Goal: Find contact information: Find contact information

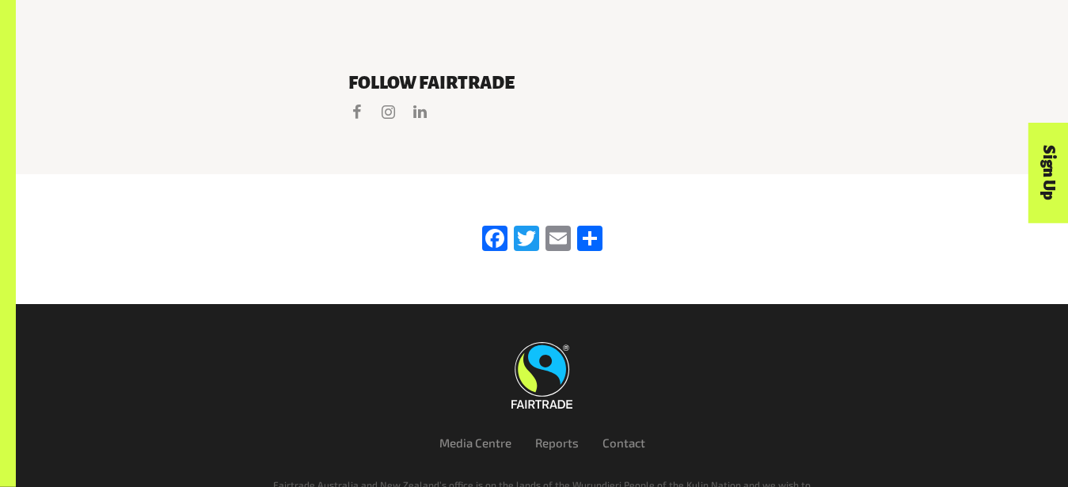
scroll to position [3315, 0]
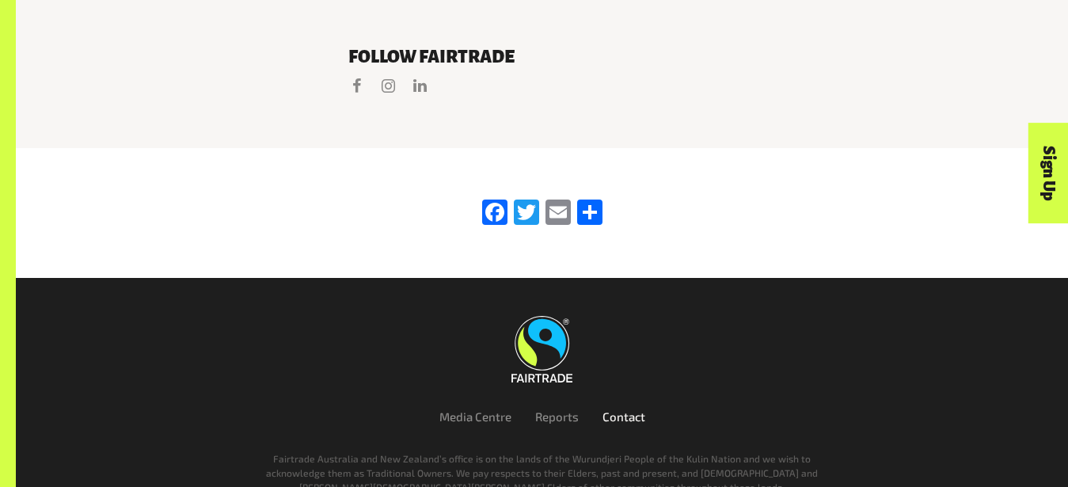
click at [614, 409] on link "Contact" at bounding box center [624, 416] width 43 height 14
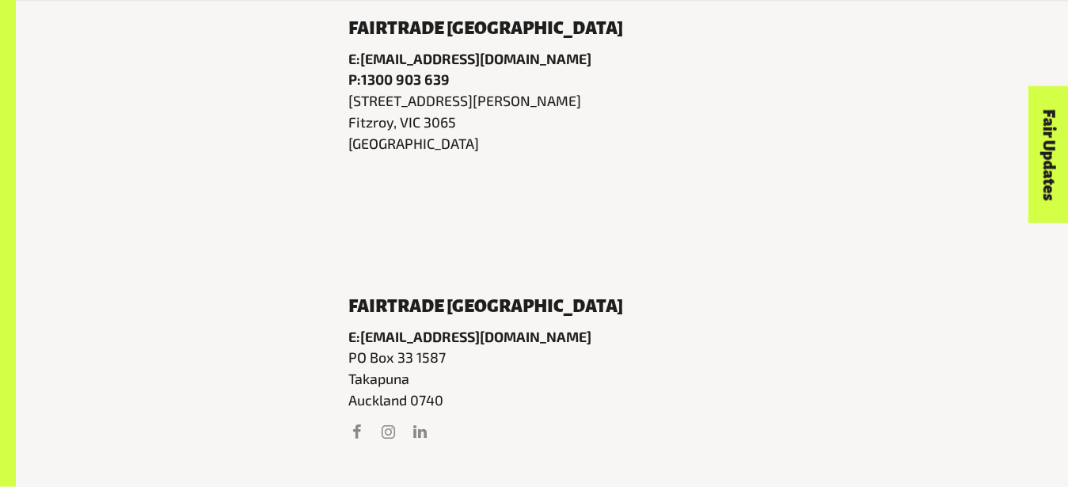
scroll to position [889, 0]
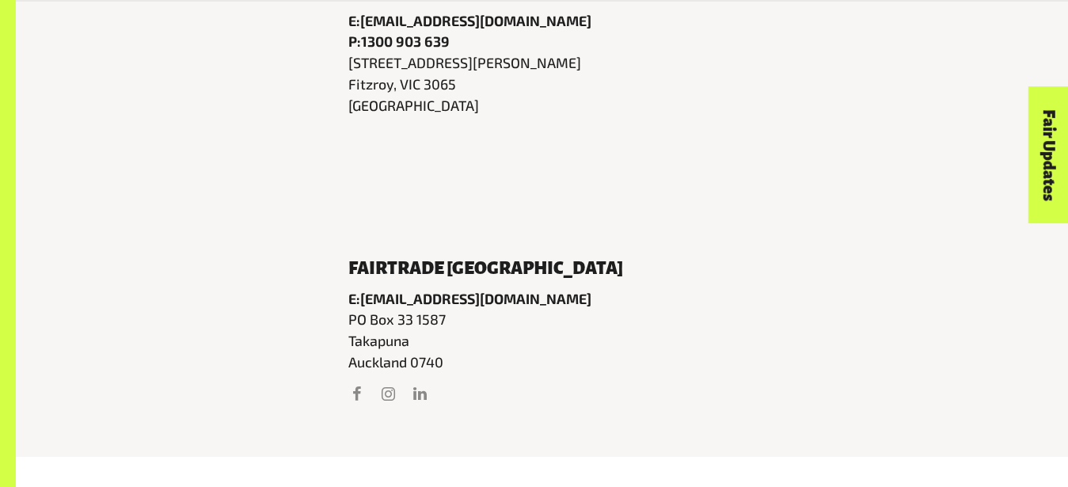
drag, startPoint x: 351, startPoint y: 246, endPoint x: 465, endPoint y: 337, distance: 145.9
click at [465, 337] on div "Fairtrade New Zealand Email E: info@fairtrade.com.au Address PO Box 33 1587 Tak…" at bounding box center [542, 332] width 388 height 147
copy div "Fairtrade New Zealand Email E: info@fairtrade.com.au Address PO Box 33 1587 Tak…"
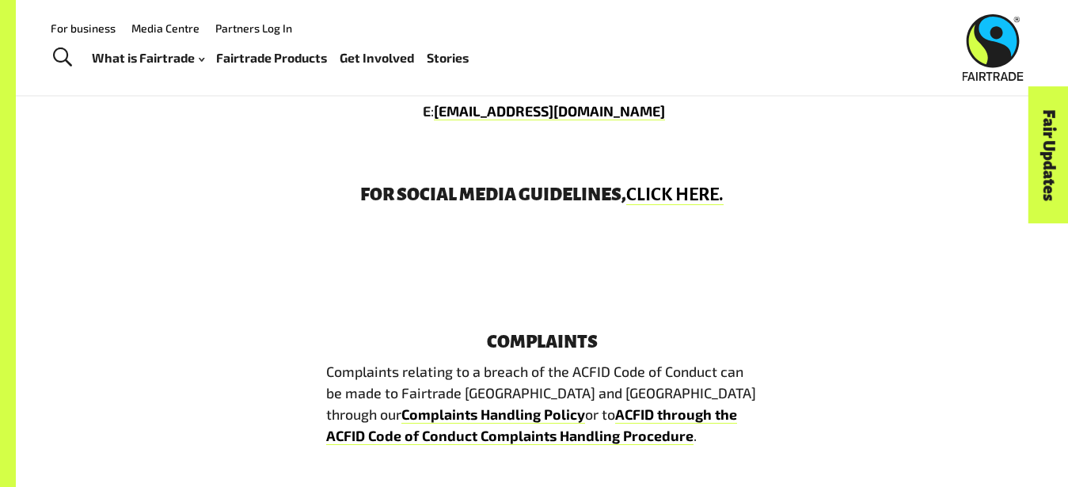
scroll to position [2335, 0]
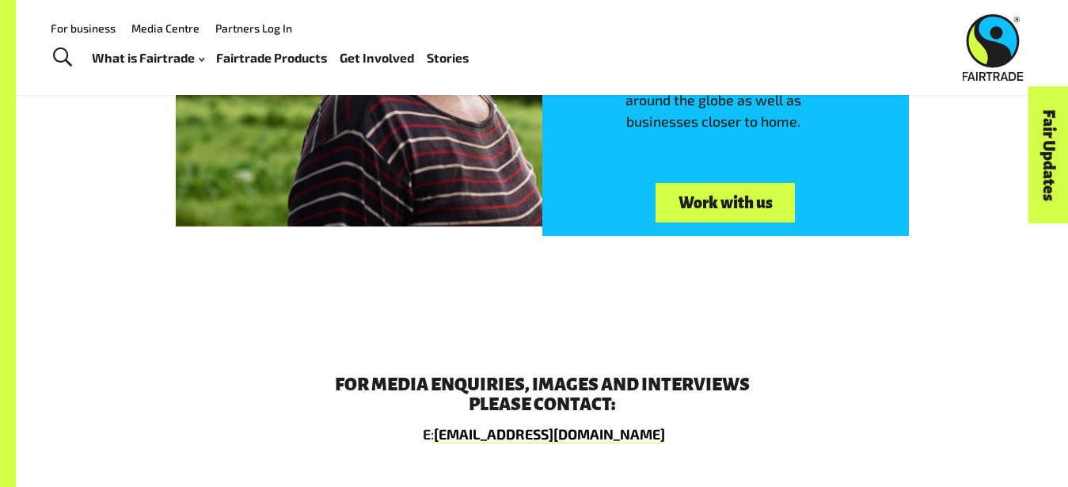
click at [749, 183] on link "Work with us" at bounding box center [725, 203] width 139 height 40
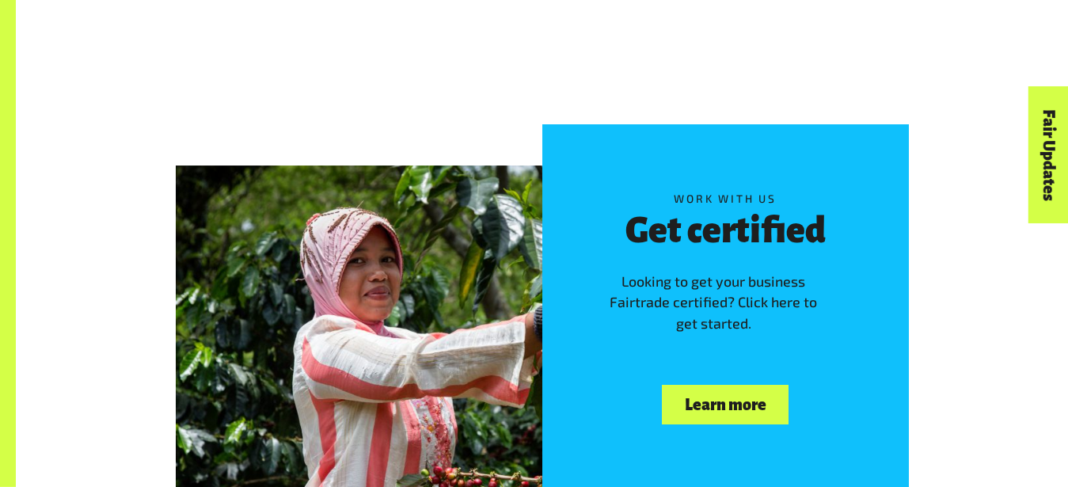
scroll to position [1454, 0]
